Goal: Information Seeking & Learning: Check status

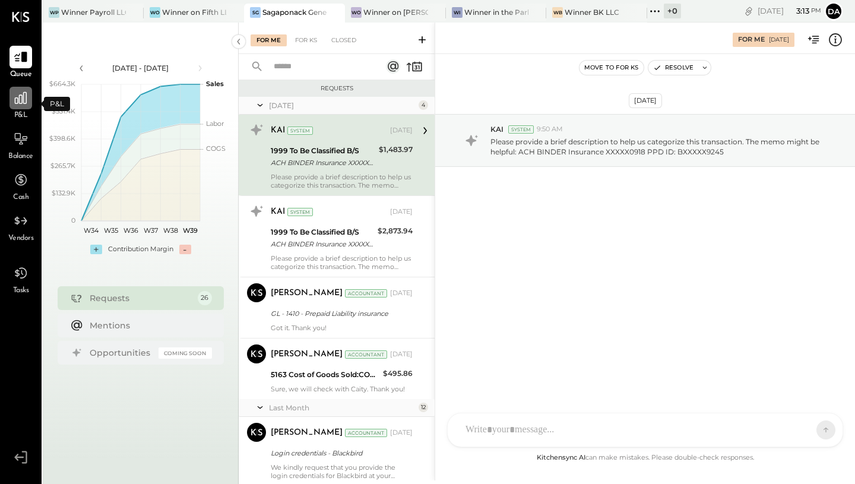
click at [27, 92] on icon at bounding box center [20, 97] width 15 height 15
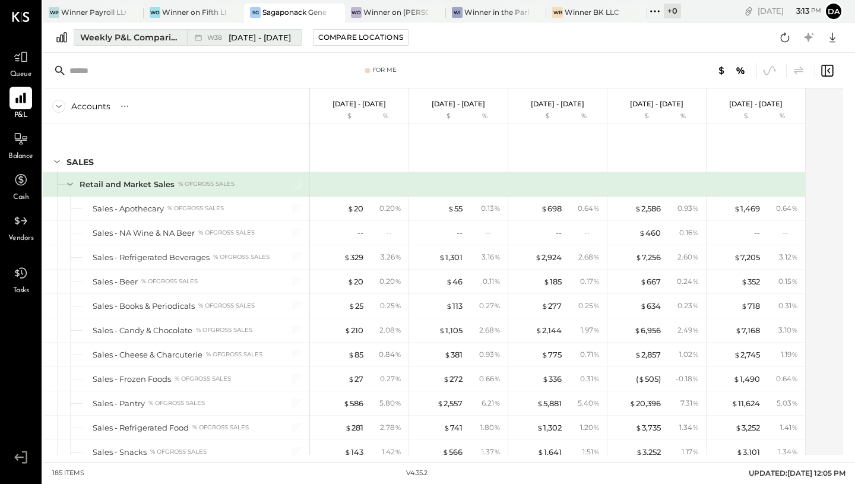
click at [233, 37] on span "[DATE] - [DATE]" at bounding box center [260, 37] width 62 height 11
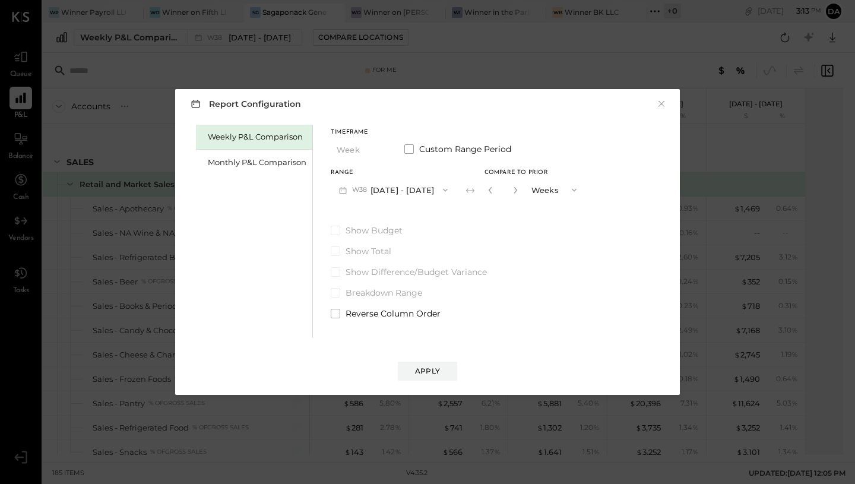
click at [381, 189] on button "W38 [DATE] - [DATE]" at bounding box center [393, 190] width 125 height 22
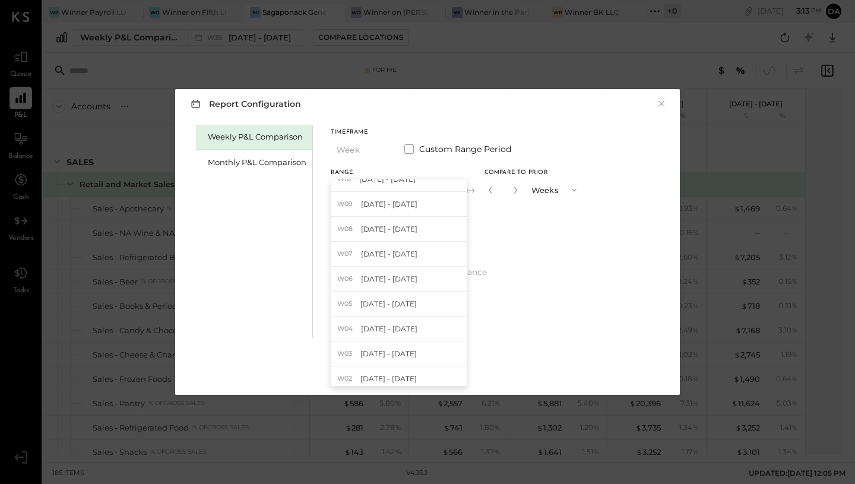
scroll to position [766, 0]
click at [663, 103] on button "×" at bounding box center [661, 104] width 11 height 12
